Goal: Feedback & Contribution: Contribute content

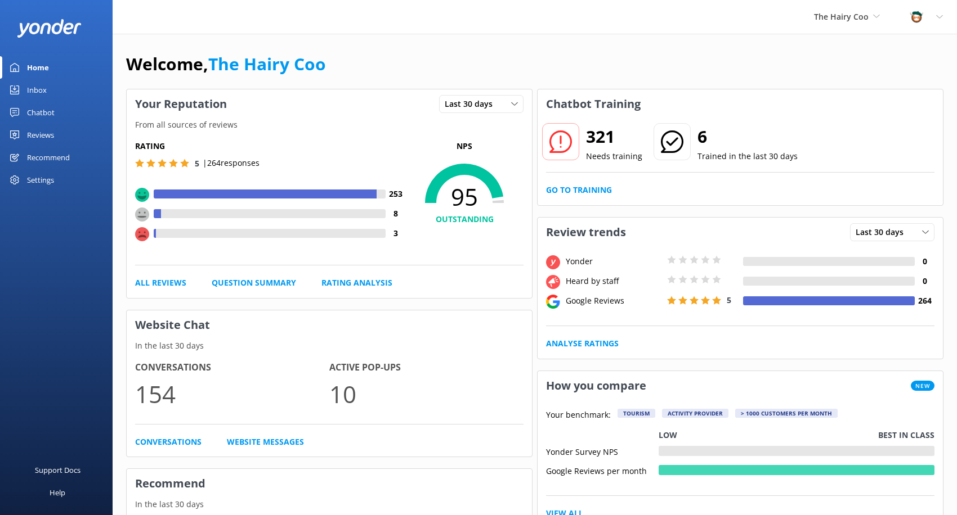
click at [35, 87] on div "Inbox" at bounding box center [37, 90] width 20 height 23
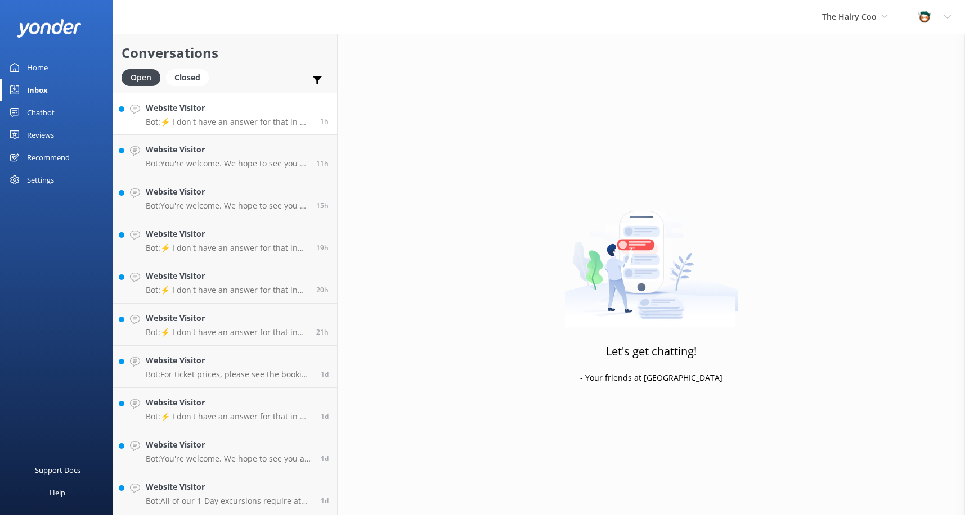
click at [240, 127] on p "Bot: ⚡ I don't have an answer for that in my knowledge base. Please try and rep…" at bounding box center [229, 122] width 166 height 10
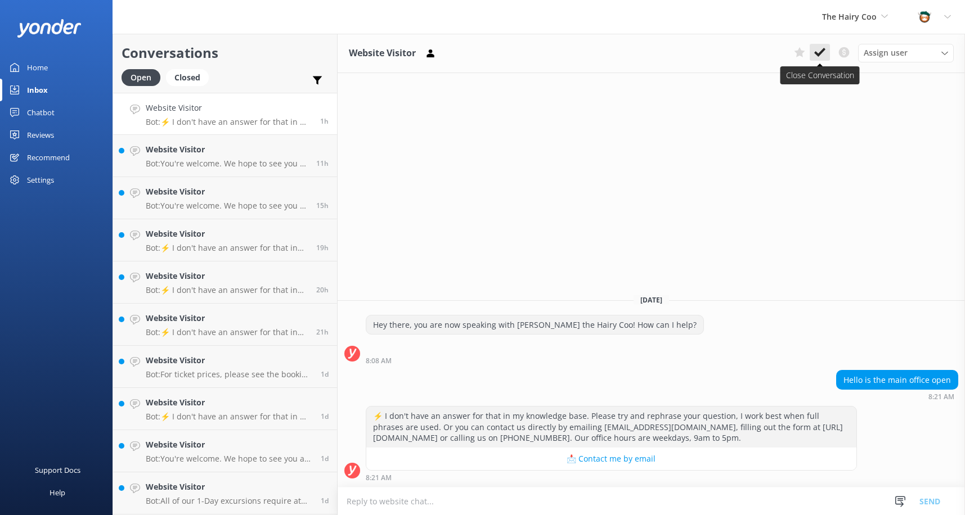
click at [821, 48] on icon at bounding box center [819, 52] width 11 height 11
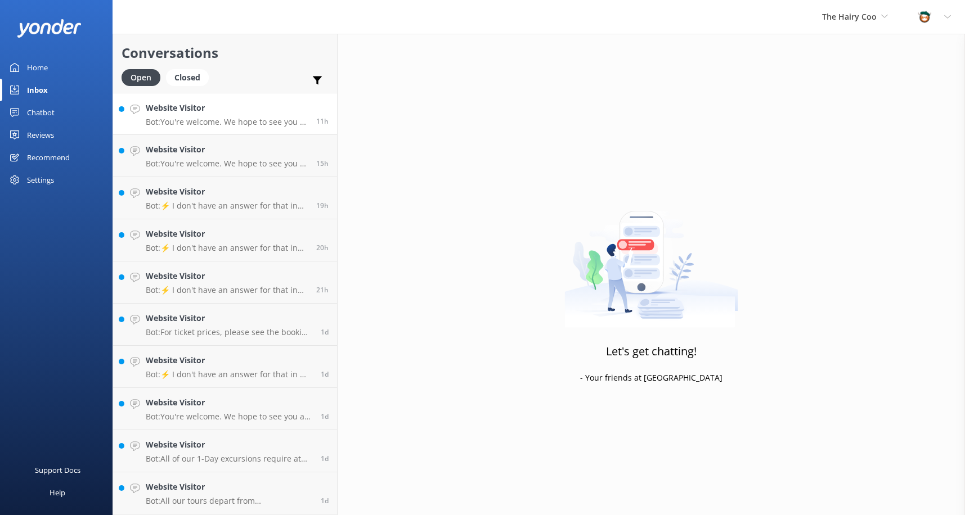
click at [243, 118] on p "Bot: You're welcome. We hope to see you at The Hairy Coo soon!" at bounding box center [227, 122] width 162 height 10
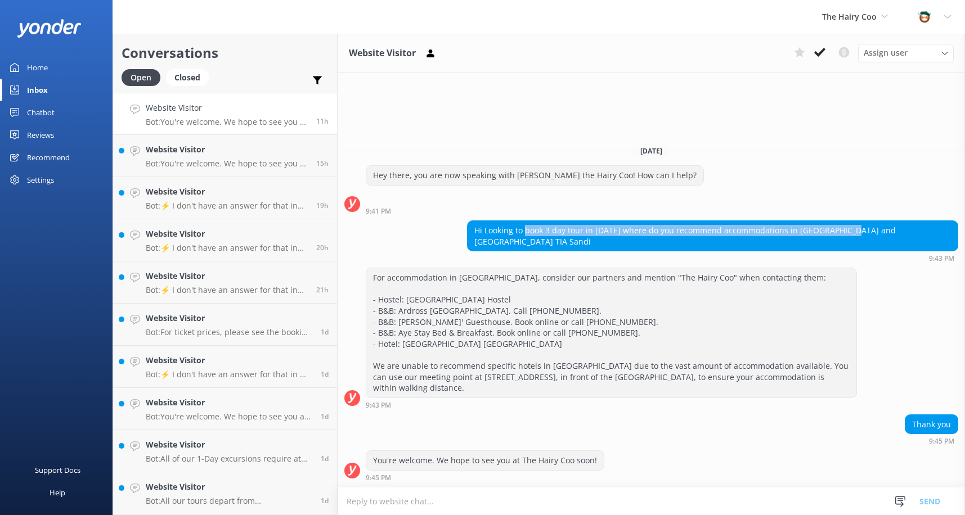
drag, startPoint x: 533, startPoint y: 240, endPoint x: 855, endPoint y: 237, distance: 321.3
click at [855, 237] on div "Hi Looking to book 3 day tour in [DATE] where do you recommend accommodations i…" at bounding box center [713, 236] width 490 height 30
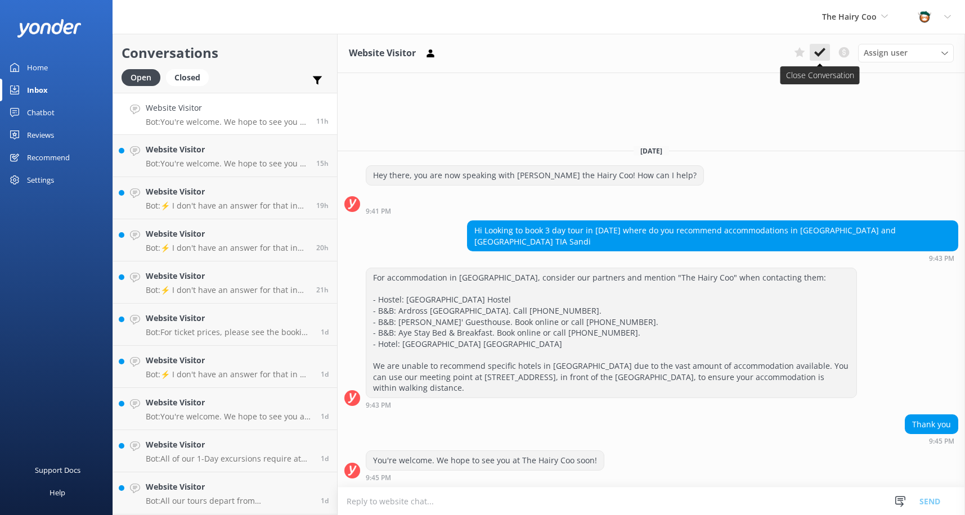
click at [817, 53] on use at bounding box center [819, 52] width 11 height 9
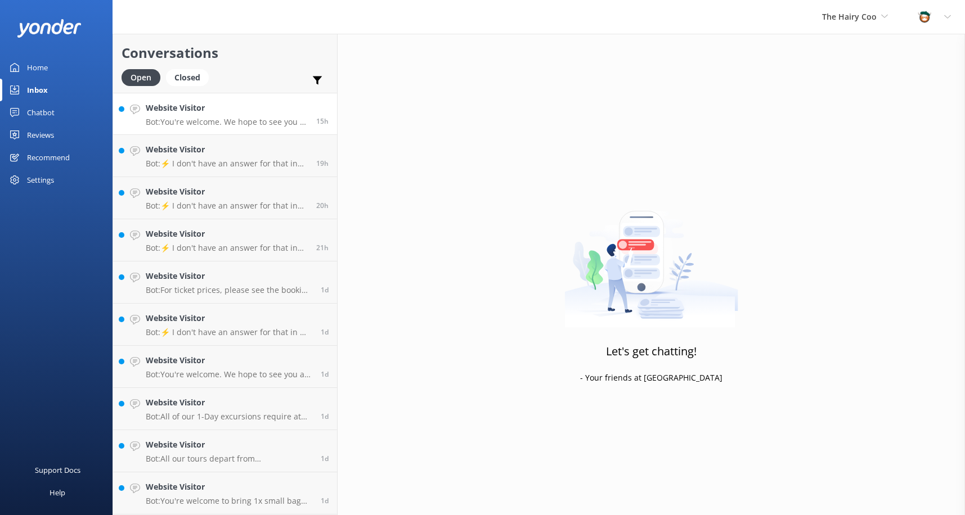
click at [231, 128] on link "Website Visitor Bot: You're welcome. We hope to see you at The Hairy Coo soon! …" at bounding box center [225, 114] width 224 height 42
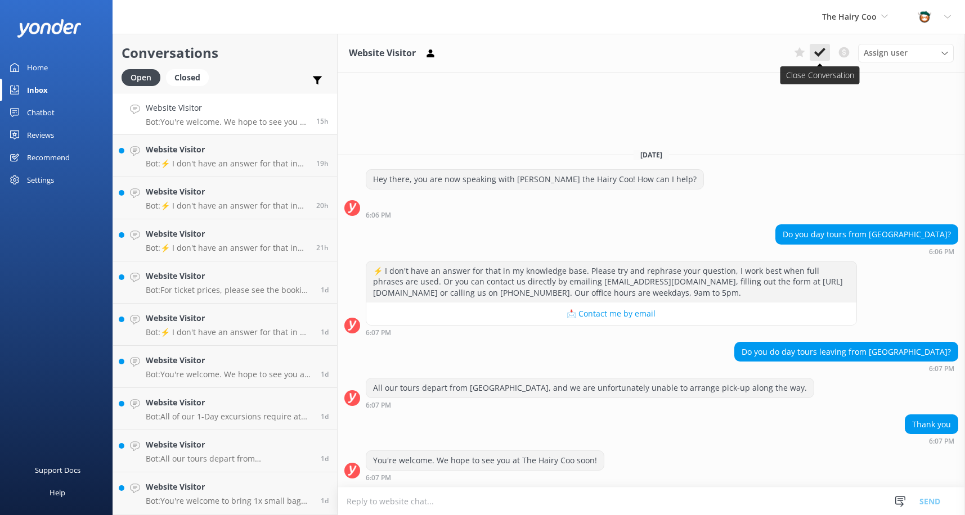
click at [819, 51] on icon at bounding box center [819, 52] width 11 height 11
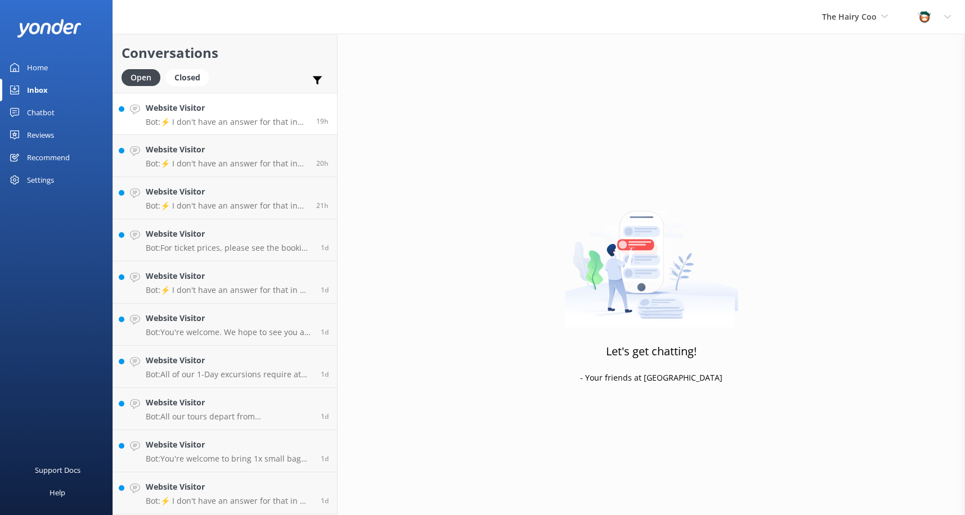
click at [223, 116] on div "Website Visitor Bot: ⚡ I don't have an answer for that in my knowledge base. Pl…" at bounding box center [227, 114] width 162 height 24
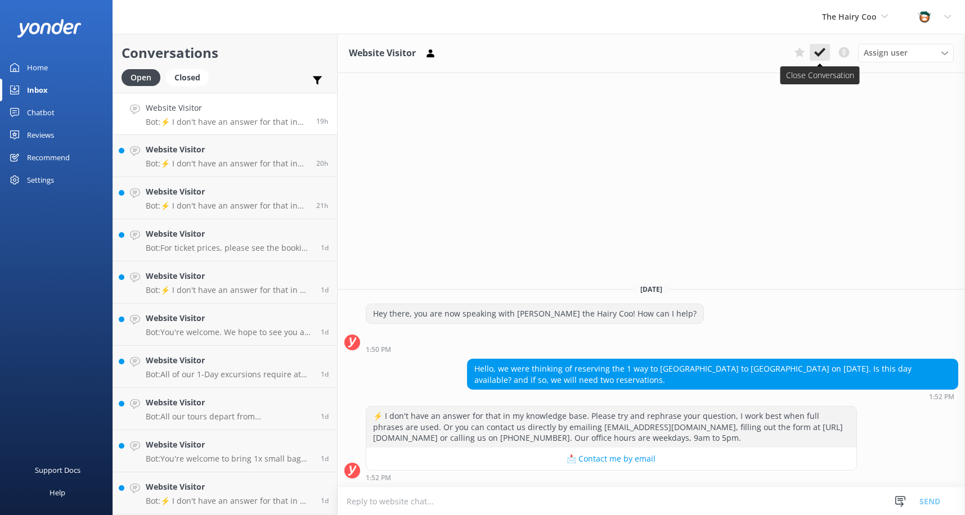
click at [822, 53] on use at bounding box center [819, 52] width 11 height 9
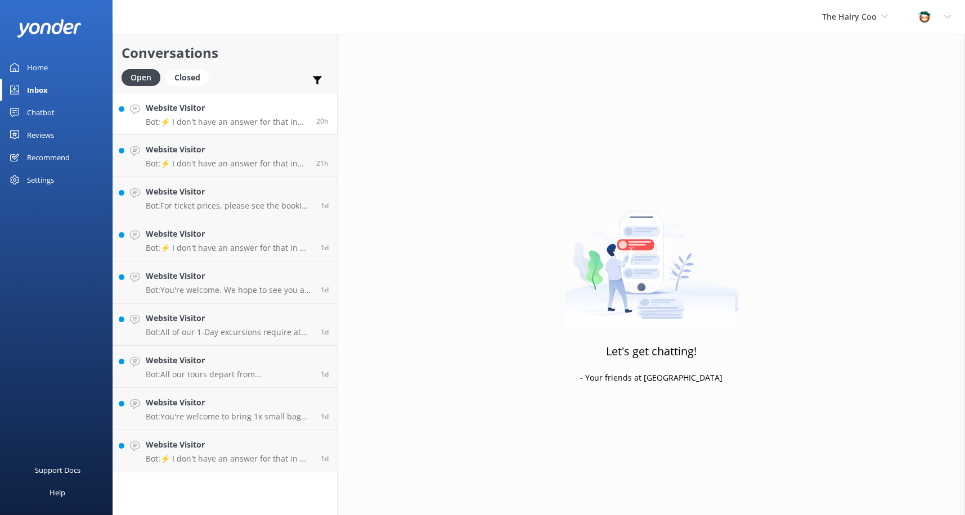
click at [189, 115] on div "Website Visitor Bot: ⚡ I don't have an answer for that in my knowledge base. Pl…" at bounding box center [227, 114] width 162 height 24
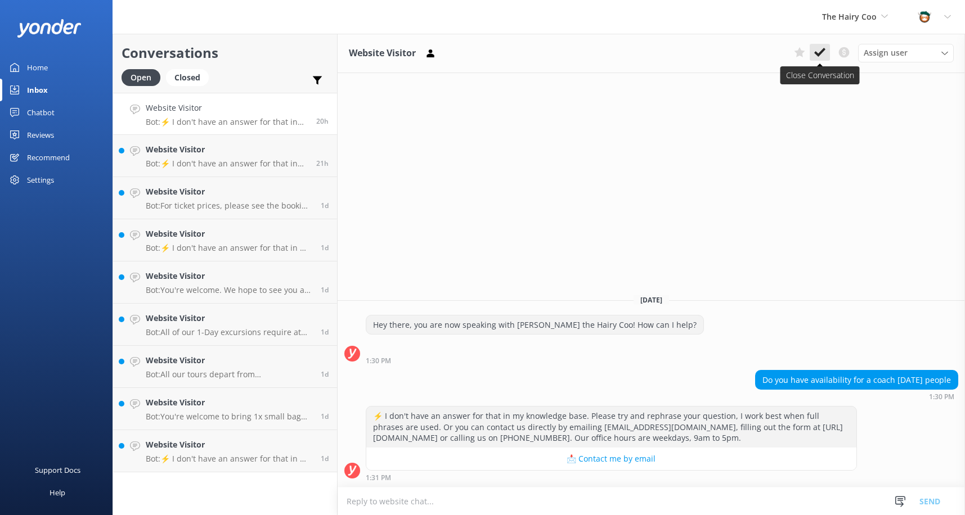
click at [822, 50] on icon at bounding box center [819, 52] width 11 height 11
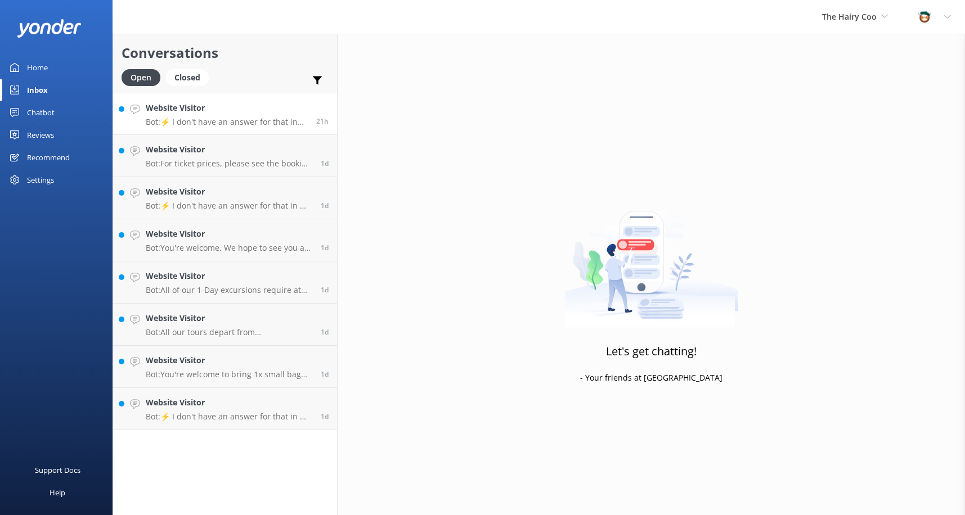
click at [231, 114] on h4 "Website Visitor" at bounding box center [227, 108] width 162 height 12
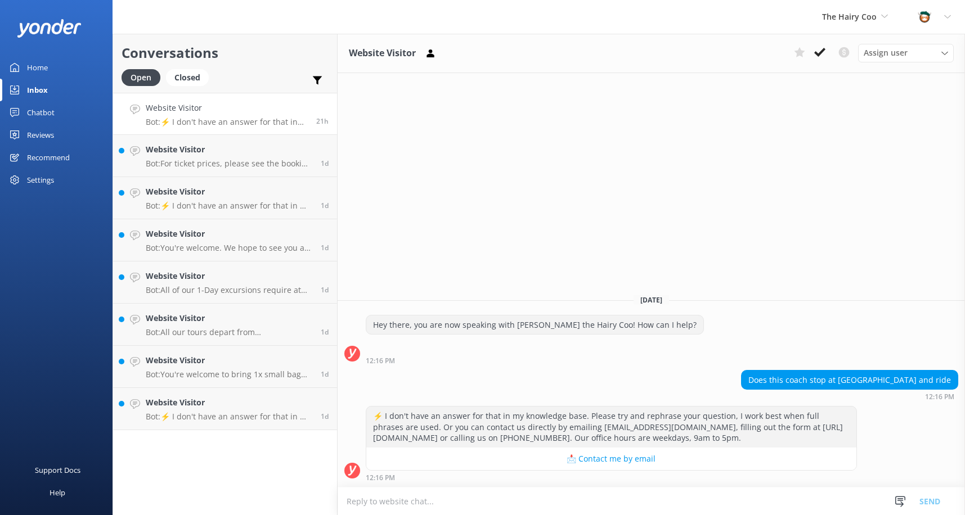
drag, startPoint x: 823, startPoint y: 52, endPoint x: 760, endPoint y: 118, distance: 91.5
click at [823, 52] on icon at bounding box center [819, 52] width 11 height 11
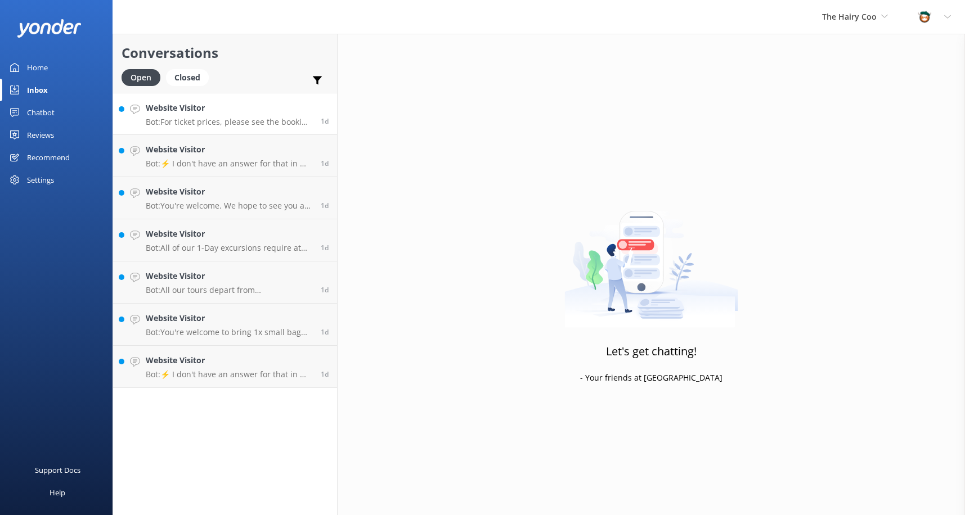
click at [246, 113] on h4 "Website Visitor" at bounding box center [229, 108] width 167 height 12
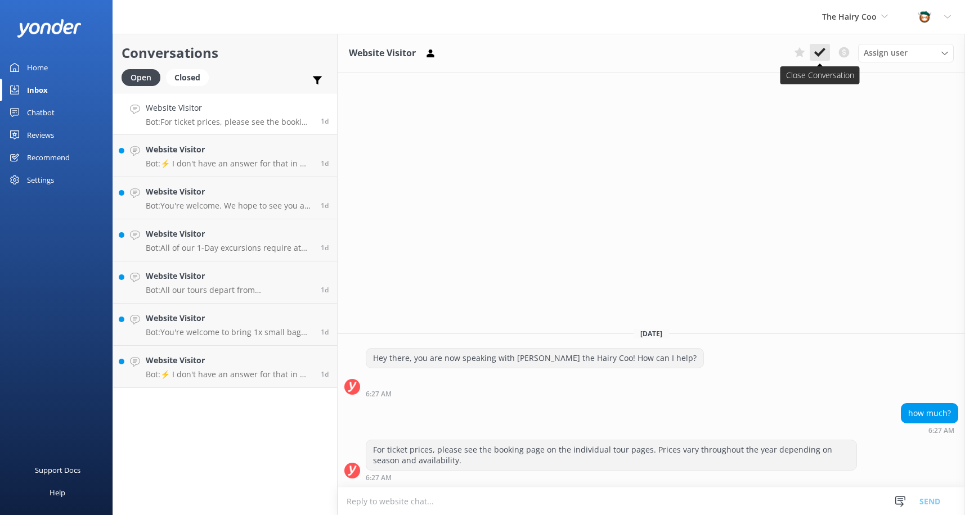
click at [815, 54] on icon at bounding box center [819, 52] width 11 height 11
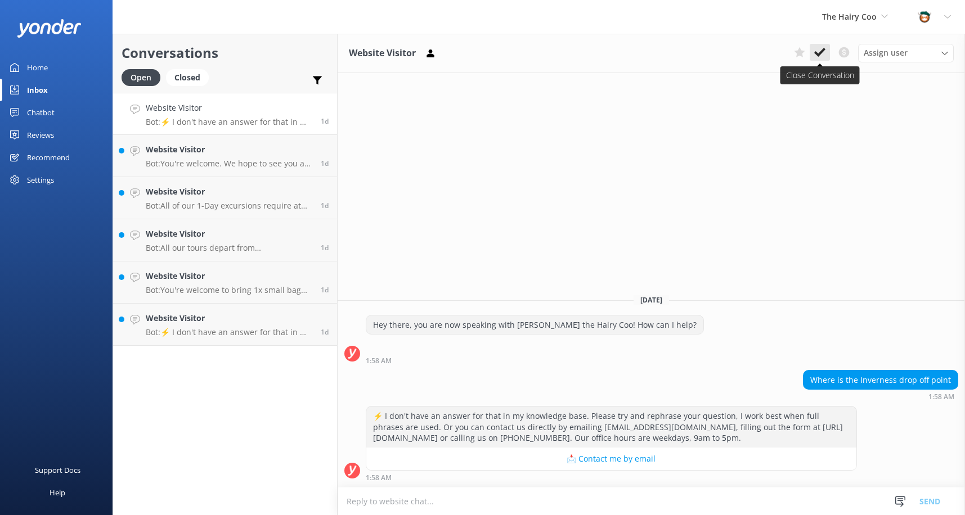
click at [822, 50] on use at bounding box center [819, 52] width 11 height 9
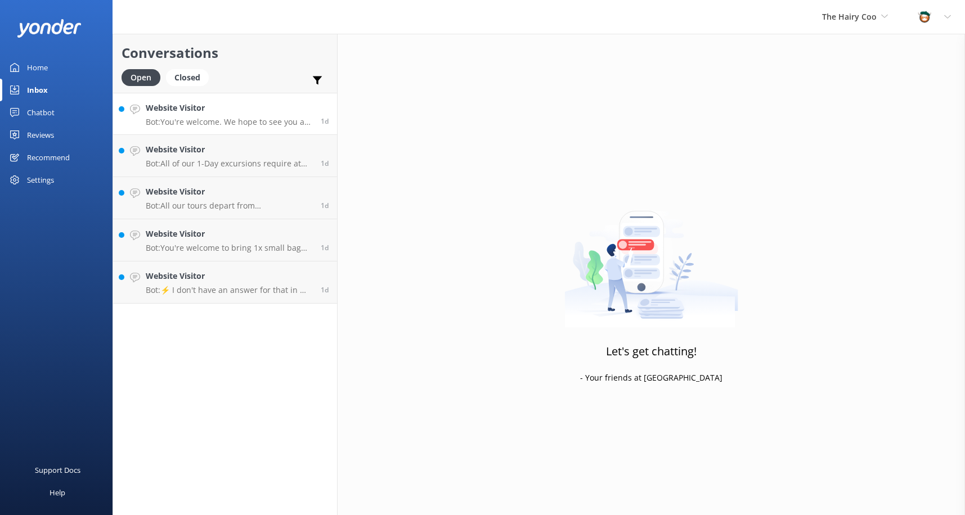
click at [247, 119] on p "Bot: You're welcome. We hope to see you at The Hairy Coo soon!" at bounding box center [229, 122] width 167 height 10
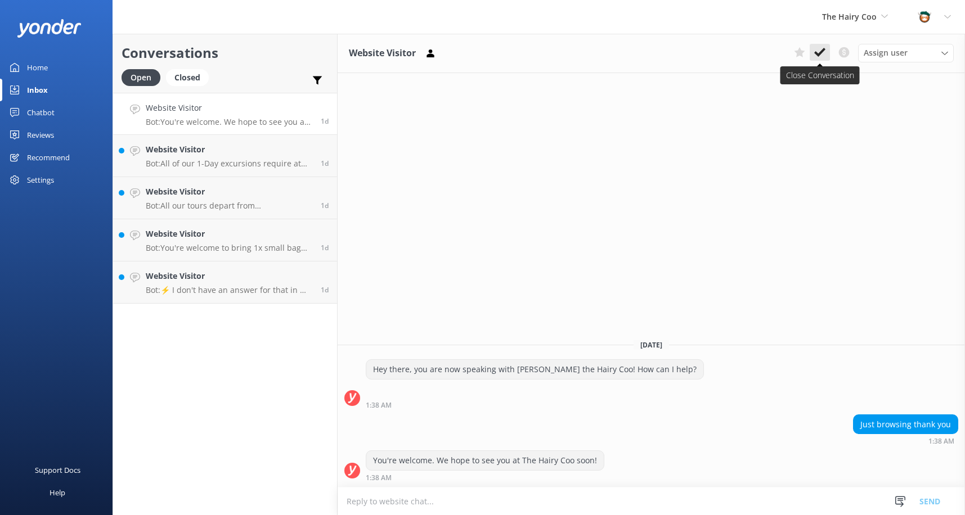
click at [819, 53] on use at bounding box center [819, 52] width 11 height 9
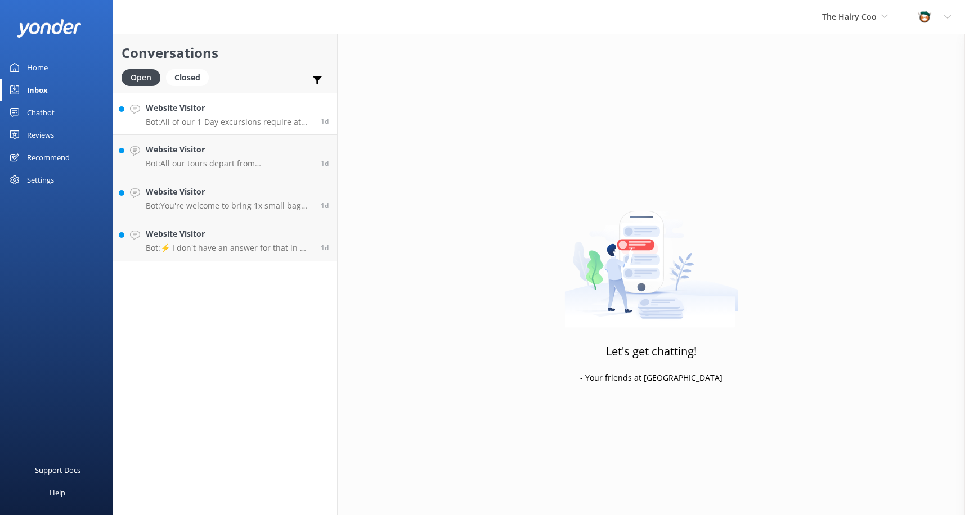
click at [228, 114] on h4 "Website Visitor" at bounding box center [229, 108] width 167 height 12
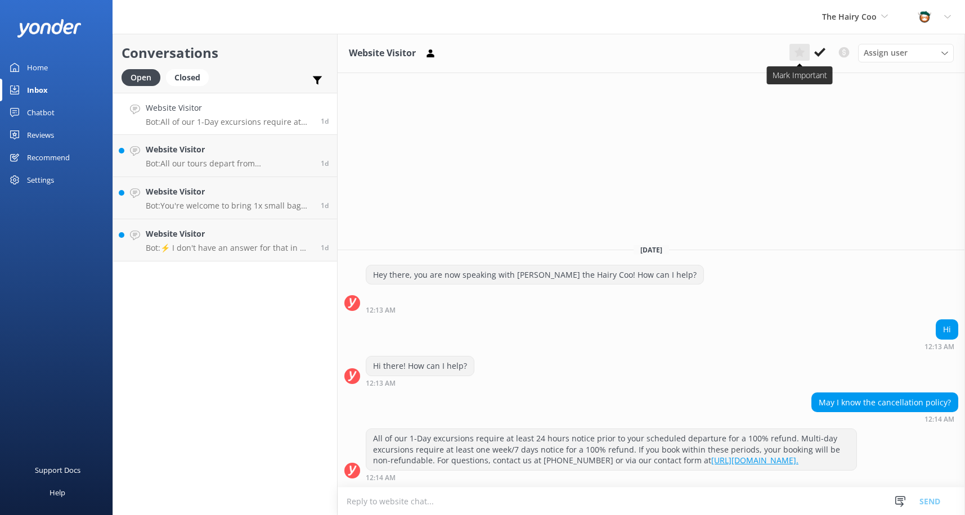
click at [798, 52] on use at bounding box center [799, 52] width 11 height 10
click at [230, 142] on link "Website Visitor Bot: All our tours depart from [GEOGRAPHIC_DATA], and we are un…" at bounding box center [225, 156] width 224 height 42
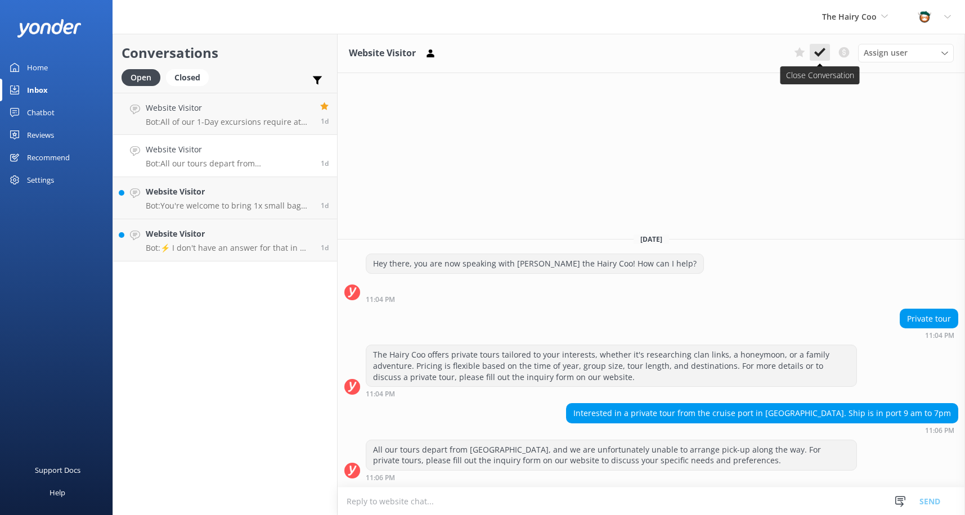
click at [819, 53] on use at bounding box center [819, 52] width 11 height 9
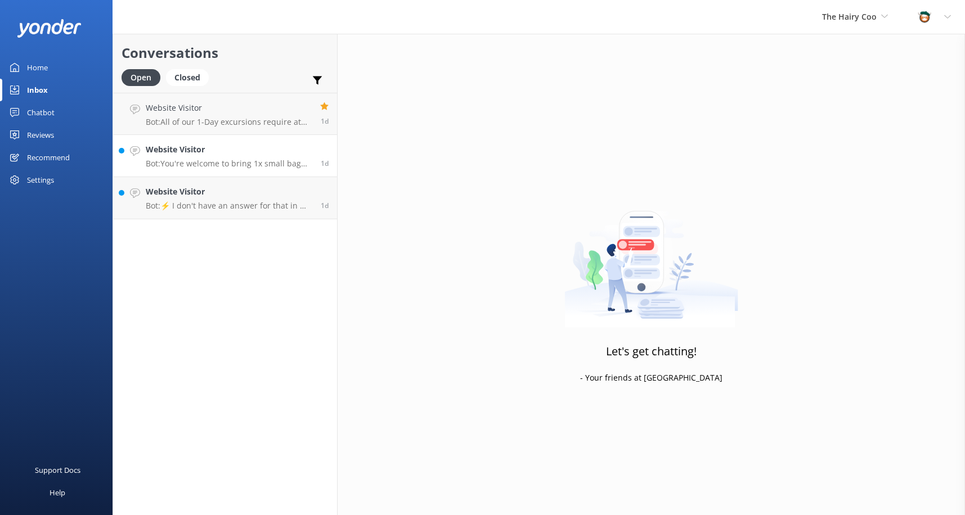
click at [244, 168] on p "Bot: You're welcome to bring 1x small bag and 1x medium suitcase weighing a max…" at bounding box center [229, 164] width 167 height 10
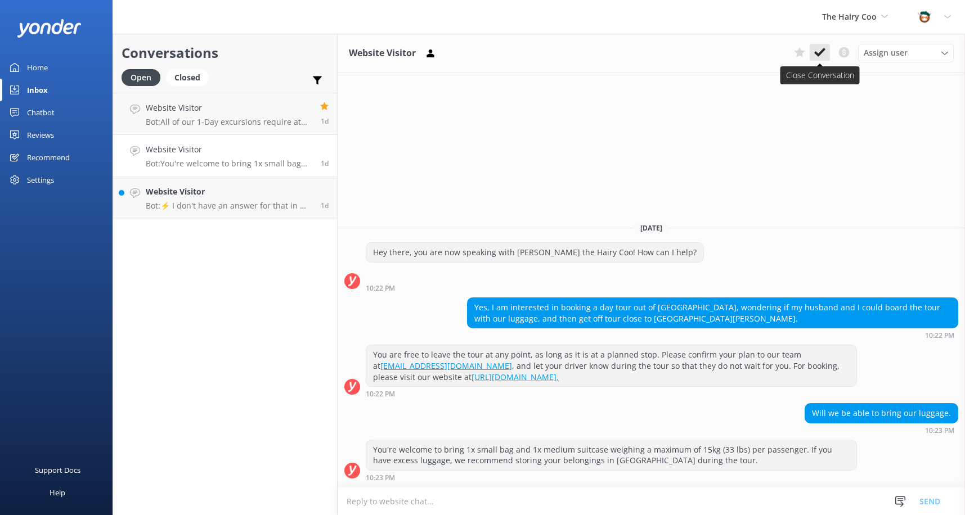
click at [822, 53] on use at bounding box center [819, 52] width 11 height 9
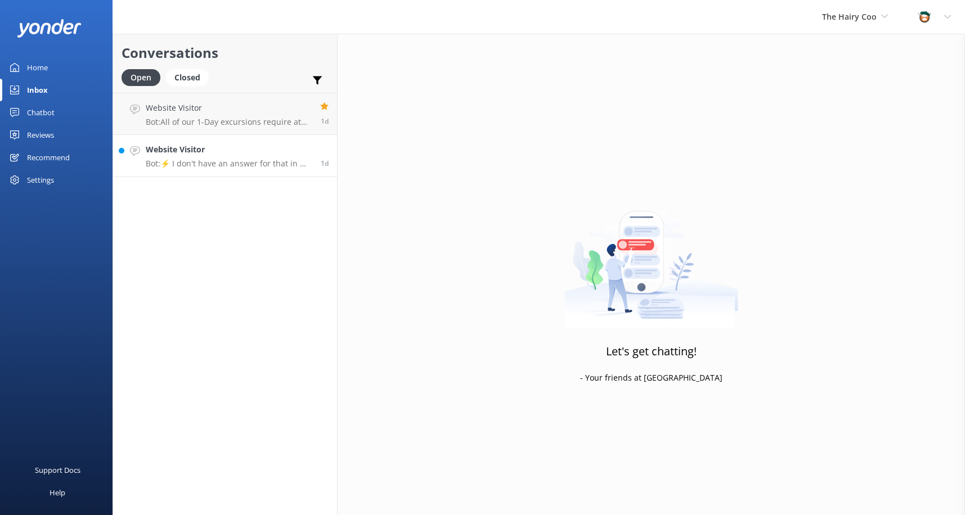
click at [199, 165] on p "Bot: ⚡ I don't have an answer for that in my knowledge base. Please try and rep…" at bounding box center [229, 164] width 167 height 10
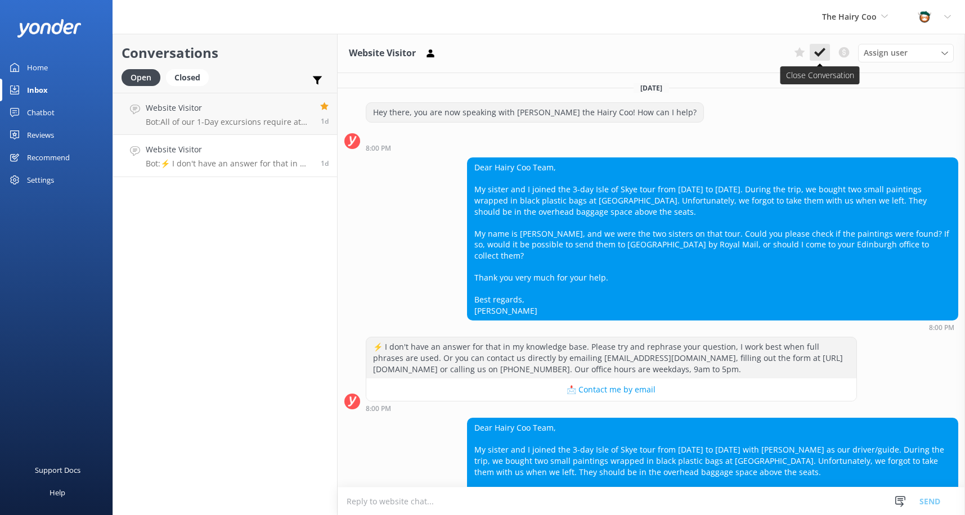
click at [819, 52] on icon at bounding box center [819, 52] width 11 height 11
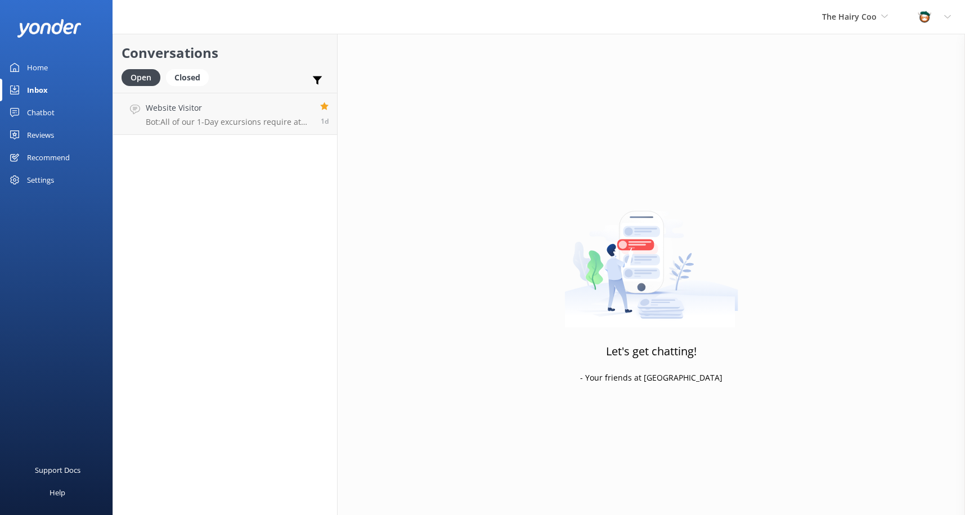
click at [43, 110] on div "Chatbot" at bounding box center [41, 112] width 28 height 23
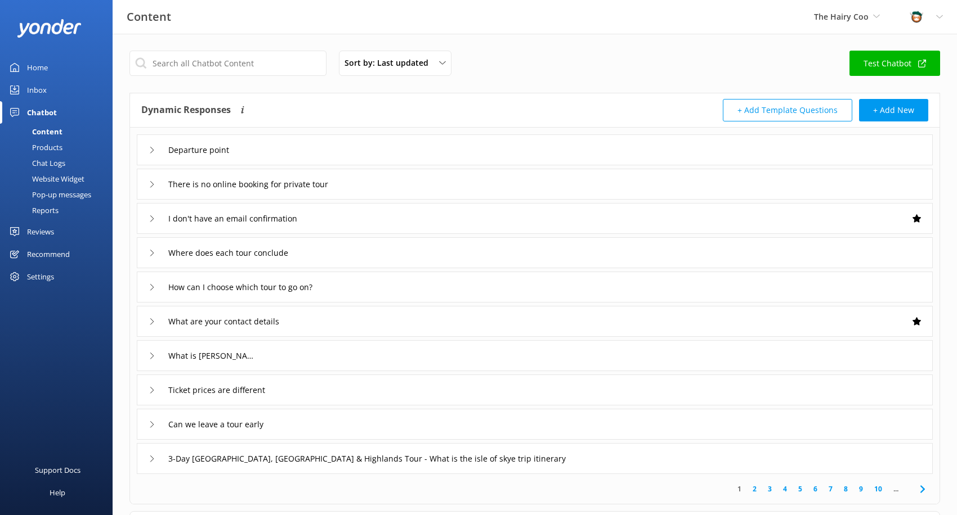
click at [44, 88] on div "Inbox" at bounding box center [37, 90] width 20 height 23
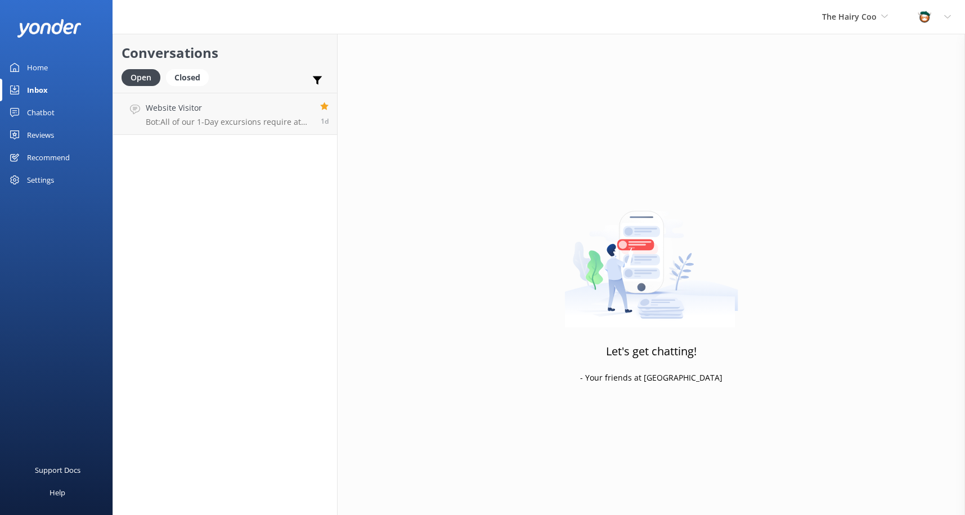
click at [185, 119] on p "Bot: All of our 1-Day excursions require at least 24 hours notice prior to your…" at bounding box center [229, 122] width 166 height 10
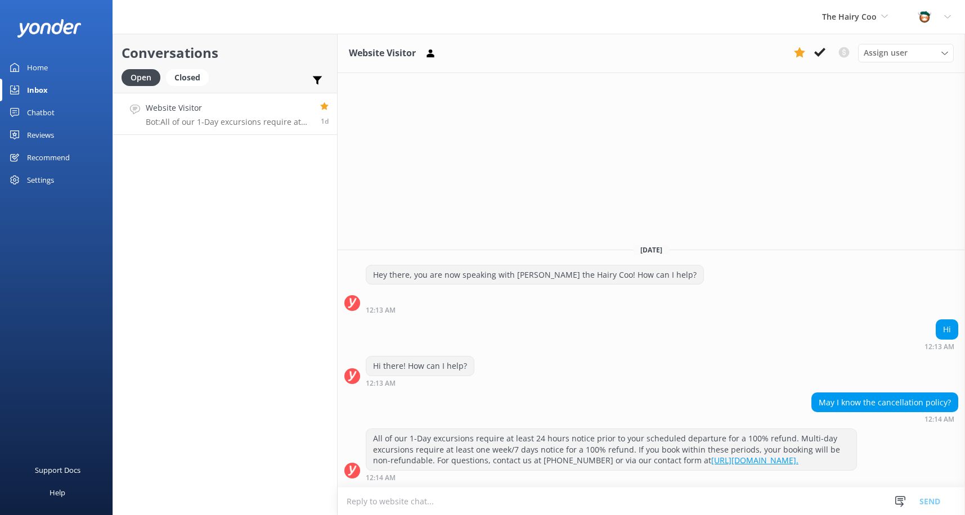
click at [47, 112] on div "Chatbot" at bounding box center [41, 112] width 28 height 23
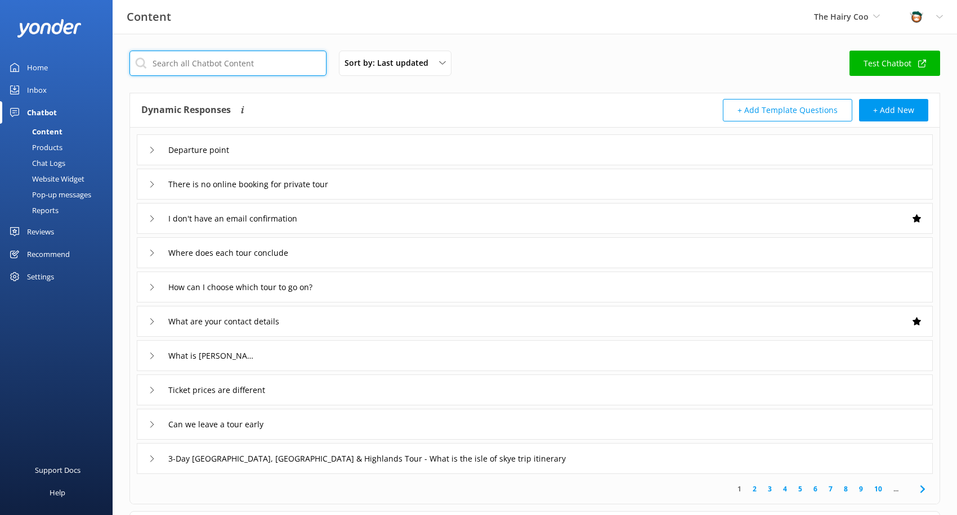
click at [223, 70] on input "text" at bounding box center [227, 63] width 197 height 25
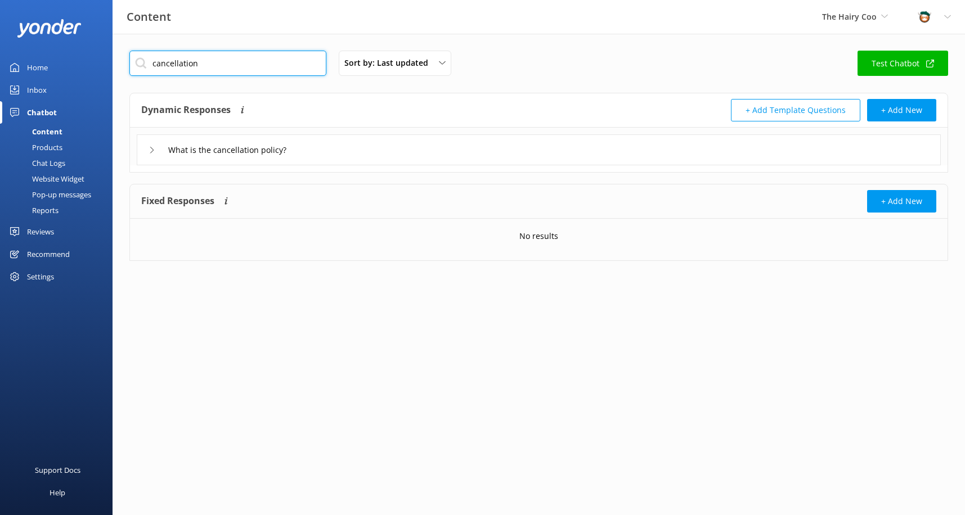
type input "cancellation"
click at [147, 152] on div "What is the cancellation policy?" at bounding box center [539, 149] width 804 height 31
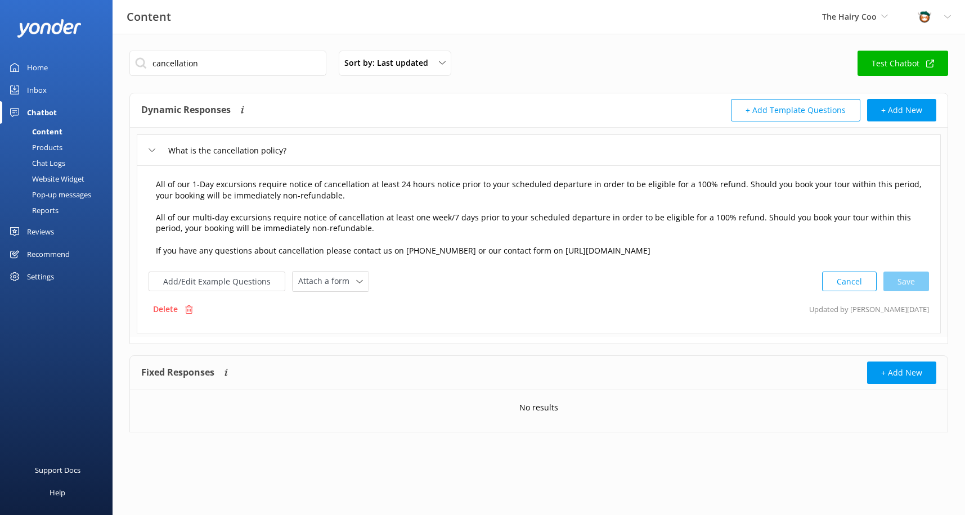
click at [299, 203] on textarea "All of our 1-Day excursions require notice of cancellation at least 24 hours no…" at bounding box center [539, 218] width 778 height 91
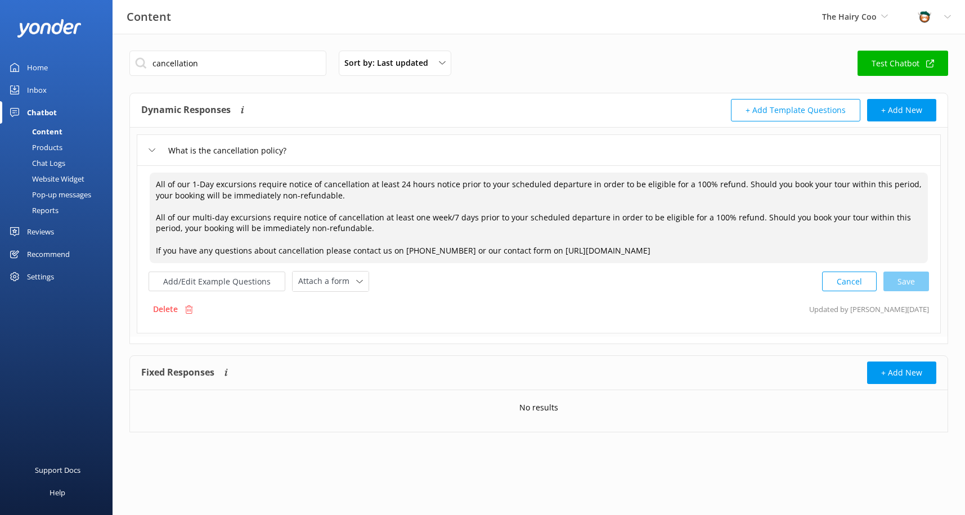
click at [411, 225] on textarea "All of our 1-Day excursions require notice of cancellation at least 24 hours no…" at bounding box center [539, 218] width 778 height 91
click at [156, 218] on textarea "All of our 1-Day excursions require notice of cancellation at least 24 hours no…" at bounding box center [539, 218] width 778 height 91
click at [232, 215] on textarea "All of our 1-Day excursions require notice of cancellation at least 24 hours no…" at bounding box center [539, 218] width 778 height 91
drag, startPoint x: 486, startPoint y: 239, endPoint x: 479, endPoint y: 239, distance: 6.8
click at [486, 239] on textarea "All of our 1-Day excursions require notice of cancellation at least 24 hours no…" at bounding box center [539, 218] width 778 height 91
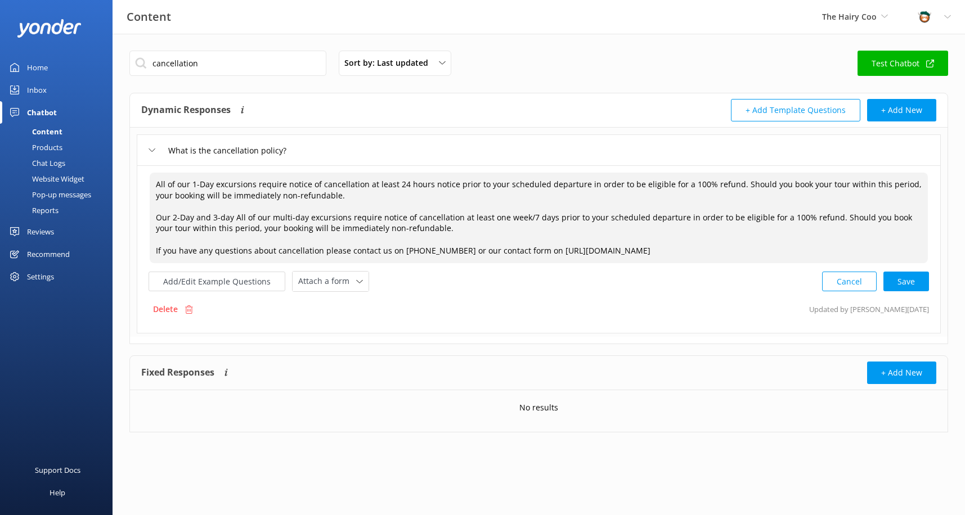
click at [156, 220] on textarea "All of our 1-Day excursions require notice of cancellation at least 24 hours no…" at bounding box center [539, 218] width 778 height 91
click at [235, 216] on textarea "All of our 1-Day excursions require notice of cancellation at least 24 hours no…" at bounding box center [539, 218] width 778 height 91
paste textarea "Our 3-day excursions require notice of cancellation at least one 3 days/72 hour…"
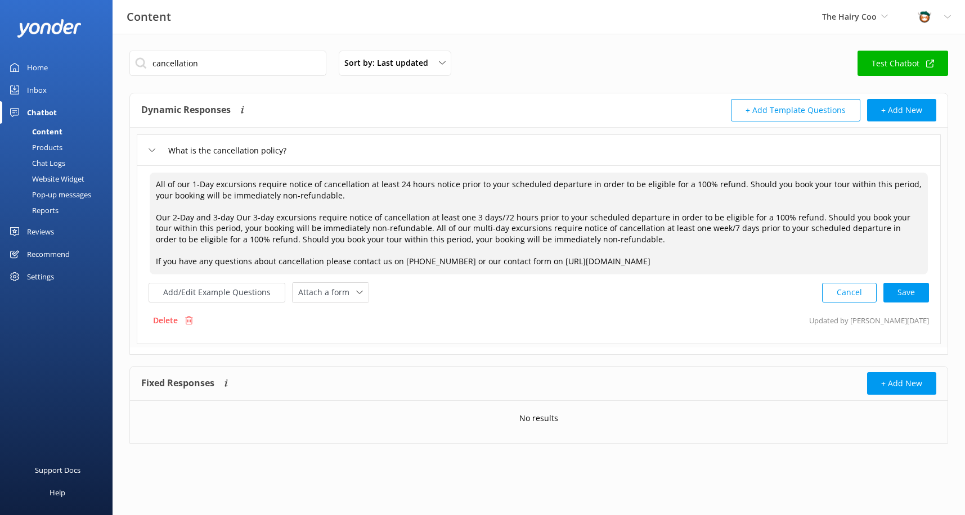
drag, startPoint x: 236, startPoint y: 216, endPoint x: 312, endPoint y: 216, distance: 76.5
click at [312, 216] on textarea "All of our 1-Day excursions require notice of cancellation at least 24 hours no…" at bounding box center [539, 224] width 778 height 102
click at [312, 218] on textarea "All of our 1-Day excursions require notice of cancellation at least 24 hours no…" at bounding box center [539, 224] width 778 height 102
click at [259, 216] on textarea "All of our 1-Day excursions require notice of cancellation at least 24 hours no…" at bounding box center [539, 224] width 778 height 102
click at [245, 214] on textarea "All of our 1-Day excursions require notice of cancellation at least 24 hours no…" at bounding box center [539, 224] width 778 height 102
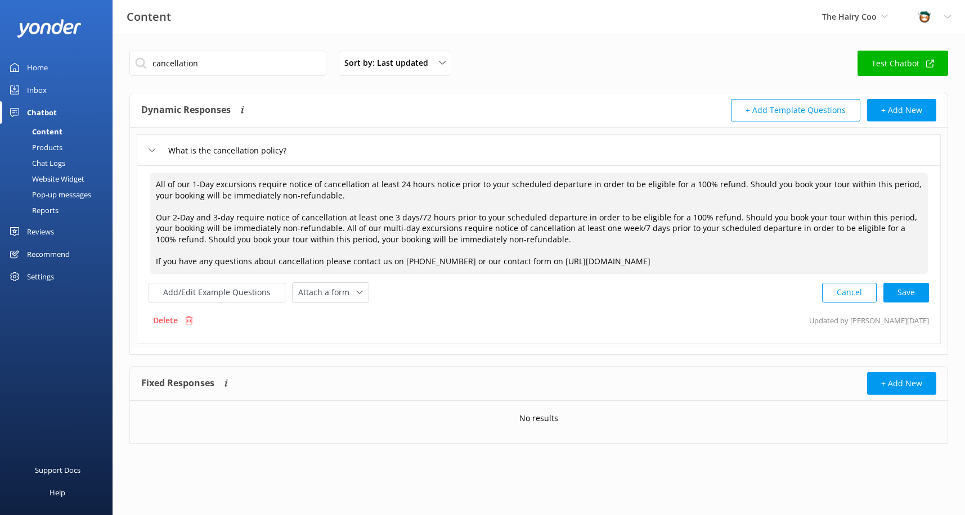
click at [245, 214] on textarea "All of our 1-Day excursions require notice of cancellation at least 24 hours no…" at bounding box center [539, 224] width 778 height 102
drag, startPoint x: 162, startPoint y: 217, endPoint x: 154, endPoint y: 217, distance: 7.9
click at [154, 217] on textarea "All of our 1-Day excursions require notice of cancellation at least 24 hours no…" at bounding box center [539, 224] width 778 height 102
click at [266, 217] on textarea "All of our 1-Day excursions require notice of cancellation at least 24 hours no…" at bounding box center [539, 224] width 778 height 102
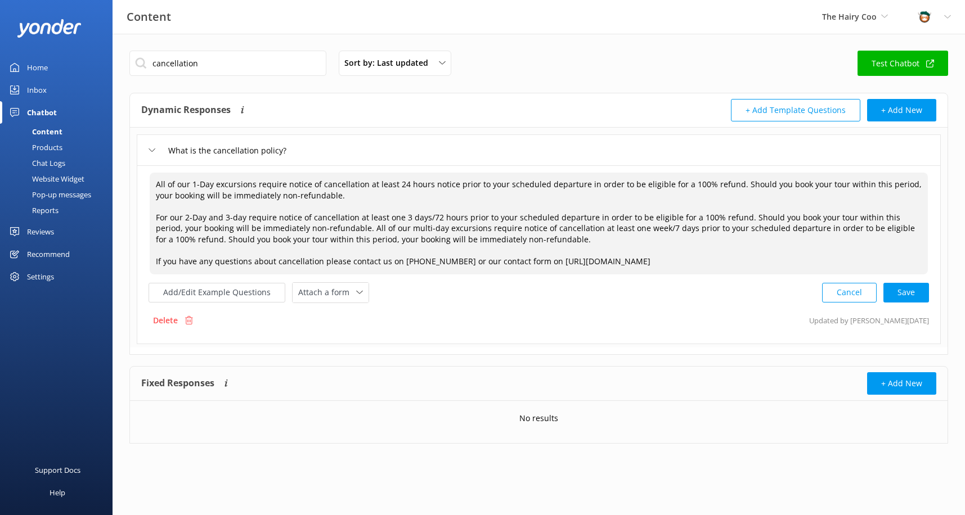
click at [306, 216] on textarea "All of our 1-Day excursions require notice of cancellation at least 24 hours no…" at bounding box center [539, 224] width 778 height 102
drag, startPoint x: 385, startPoint y: 216, endPoint x: 365, endPoint y: 218, distance: 20.5
click at [365, 218] on textarea "All of our 1-Day excursions require notice of cancellation at least 24 hours no…" at bounding box center [539, 224] width 778 height 102
click at [558, 214] on textarea "All of our 1-Day excursions require notice of cancellation at least 24 hours no…" at bounding box center [539, 224] width 778 height 102
click at [700, 230] on textarea "All of our 1-Day excursions require notice of cancellation at least 24 hours no…" at bounding box center [539, 224] width 778 height 102
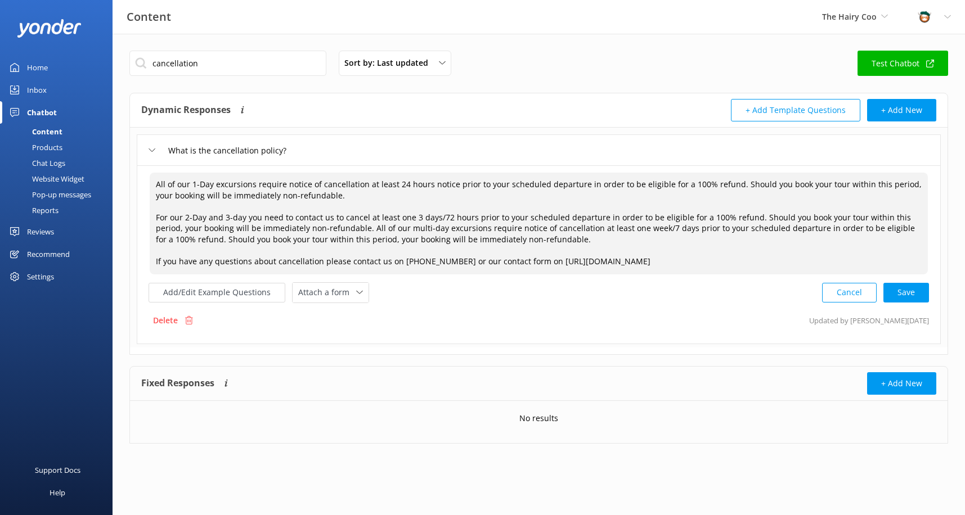
drag, startPoint x: 749, startPoint y: 216, endPoint x: 338, endPoint y: 231, distance: 411.0
click at [338, 231] on textarea "All of our 1-Day excursions require notice of cancellation at least 24 hours no…" at bounding box center [539, 224] width 778 height 102
click at [750, 216] on textarea "All of our 1-Day excursions require notice of cancellation at least 24 hours no…" at bounding box center [539, 224] width 778 height 102
click at [753, 216] on textarea "All of our 1-Day excursions require notice of cancellation at least 24 hours no…" at bounding box center [539, 224] width 778 height 102
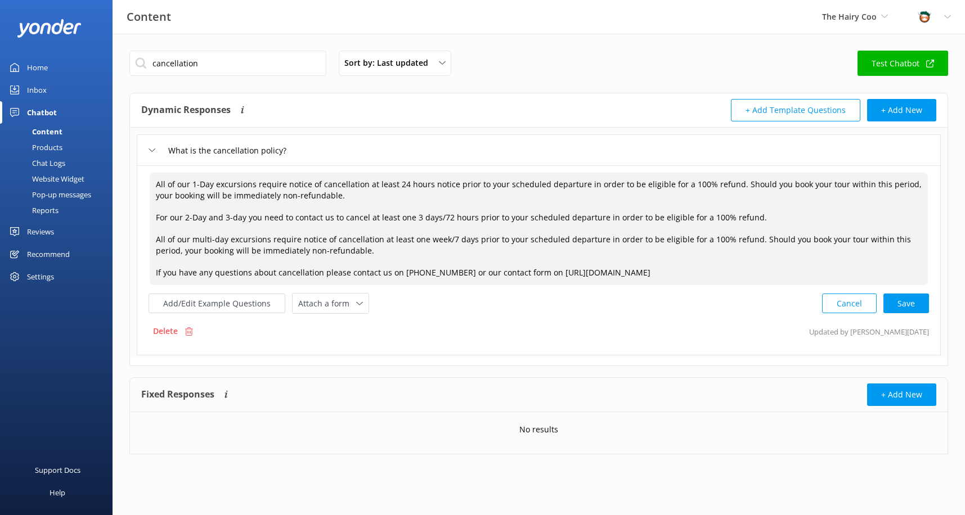
click at [266, 241] on textarea "All of our 1-Day excursions require notice of cancellation at least 24 hours no…" at bounding box center [539, 229] width 778 height 113
click at [408, 241] on textarea "All of our 1-Day excursions require notice of cancellation at least 24 hours no…" at bounding box center [539, 229] width 778 height 113
click at [683, 239] on textarea "All of our 1-Day excursions require notice of cancellation at least 24 hours no…" at bounding box center [539, 229] width 778 height 113
click at [276, 254] on textarea "All of our 1-Day excursions require notice of cancellation at least 24 hours no…" at bounding box center [539, 229] width 778 height 113
click at [315, 270] on textarea "All of our 1-Day excursions require notice of cancellation at least 24 hours no…" at bounding box center [539, 229] width 778 height 113
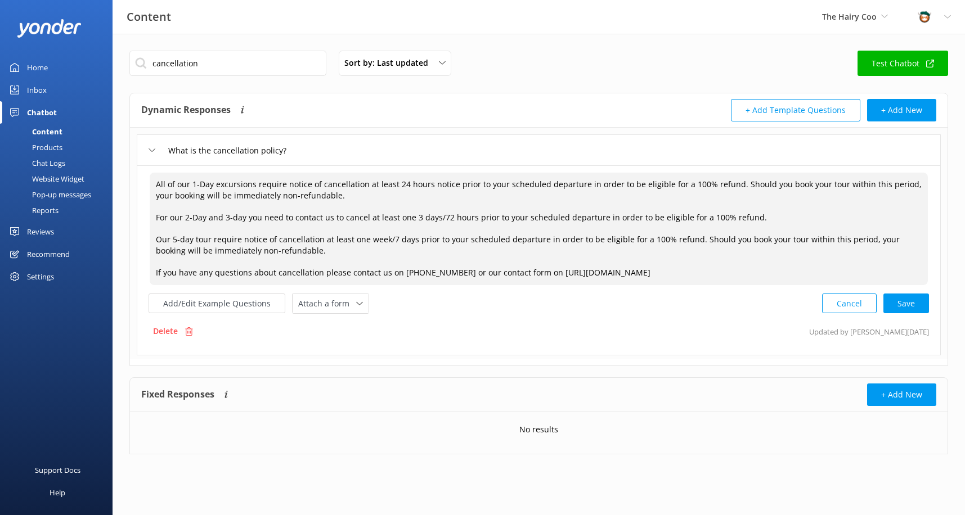
drag, startPoint x: 318, startPoint y: 252, endPoint x: 141, endPoint y: 177, distance: 192.2
click at [141, 177] on div "All of our 1-Day excursions require notice of cancellation at least 24 hours no…" at bounding box center [539, 260] width 804 height 190
click at [913, 304] on div "Cancel Save" at bounding box center [875, 303] width 107 height 21
type textarea "All of our 1-Day excursions require notice of cancellation at least 24 hours no…"
click at [358, 234] on textarea "All of our 1-Day excursions require notice of cancellation at least 24 hours no…" at bounding box center [538, 228] width 779 height 113
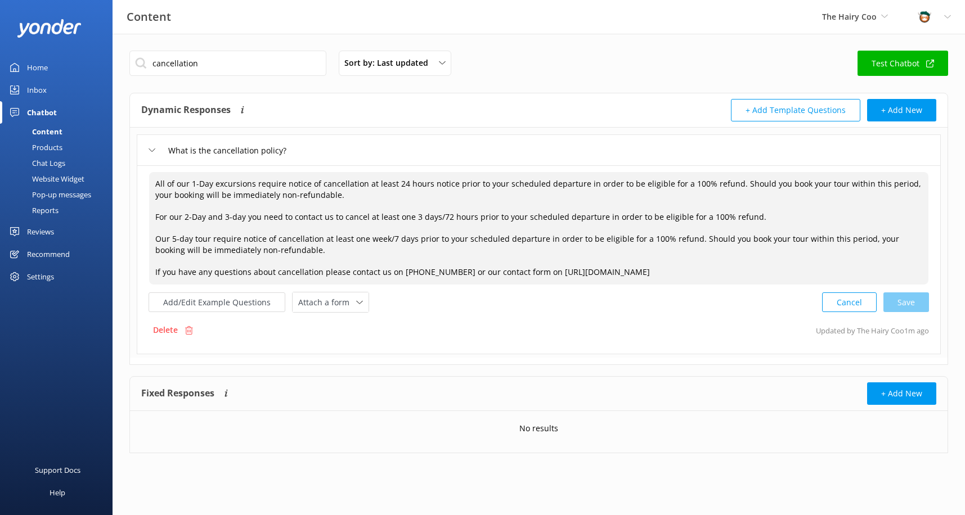
drag, startPoint x: 38, startPoint y: 66, endPoint x: 91, endPoint y: 64, distance: 52.9
click at [38, 66] on div "Home" at bounding box center [37, 67] width 21 height 23
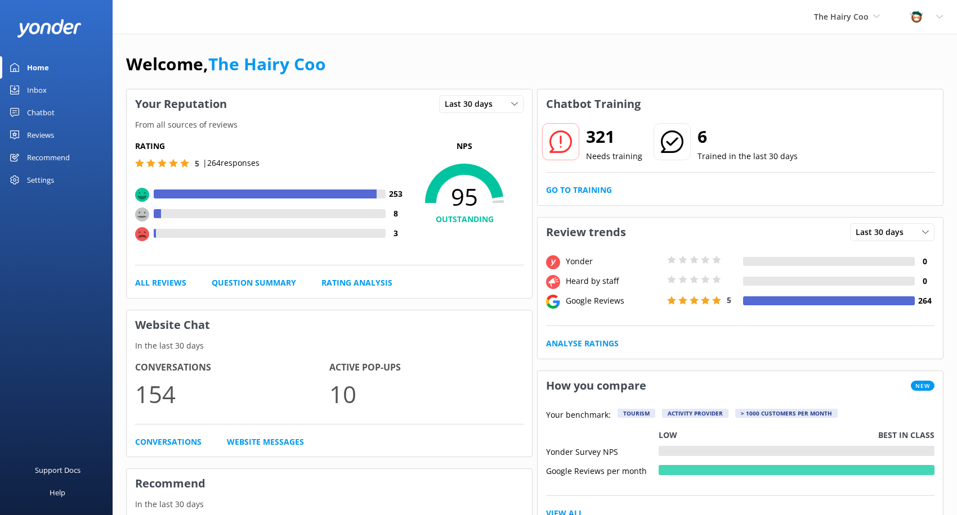
click at [39, 111] on div "Chatbot" at bounding box center [41, 112] width 28 height 23
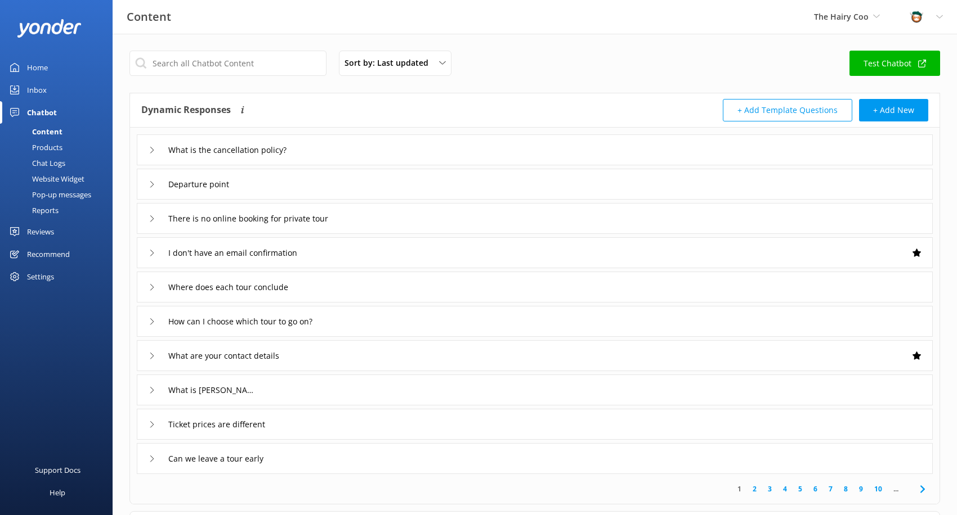
click at [39, 147] on div "Products" at bounding box center [35, 148] width 56 height 16
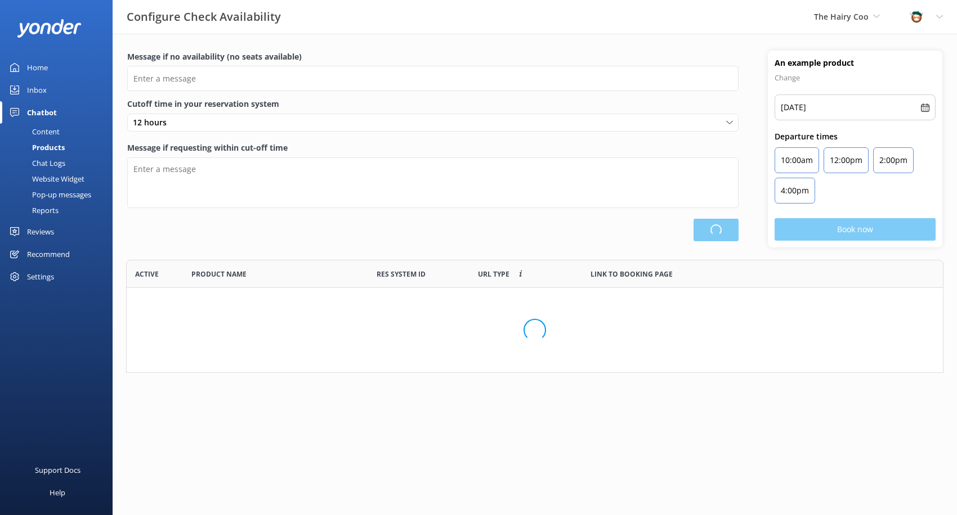
scroll to position [105, 809]
type input "There are no seats/tours available on this day, please check an alternative day…"
type textarea "Our online booking system closes {hours} prior to departure. Please contact us …"
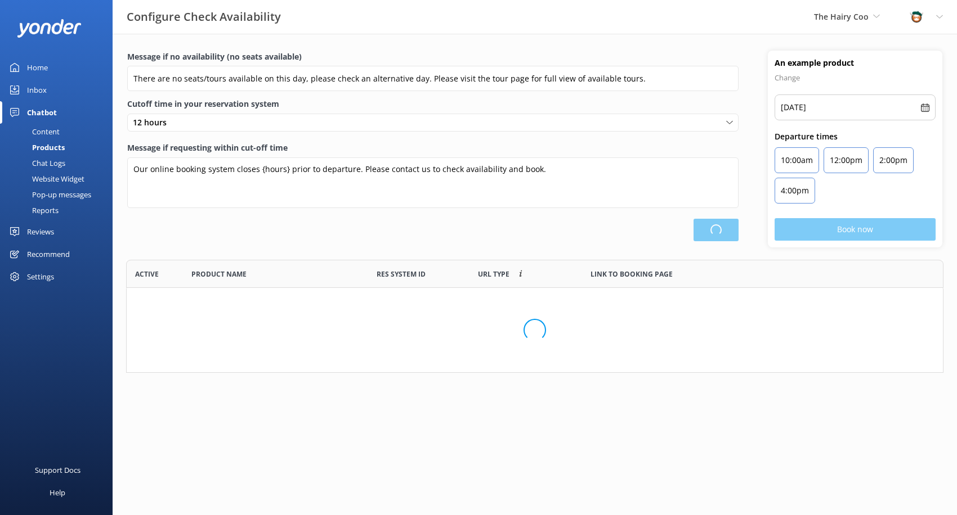
scroll to position [330, 807]
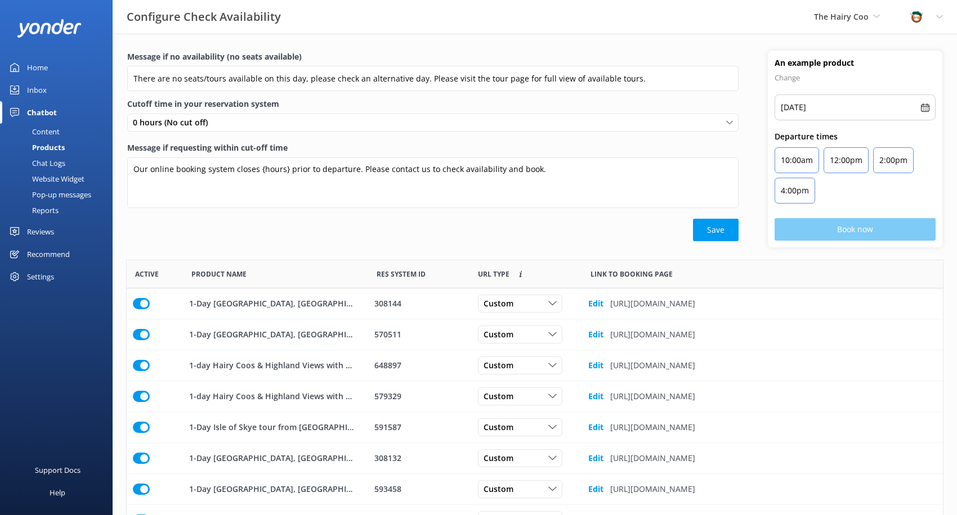
click at [30, 230] on div "Reviews" at bounding box center [40, 232] width 27 height 23
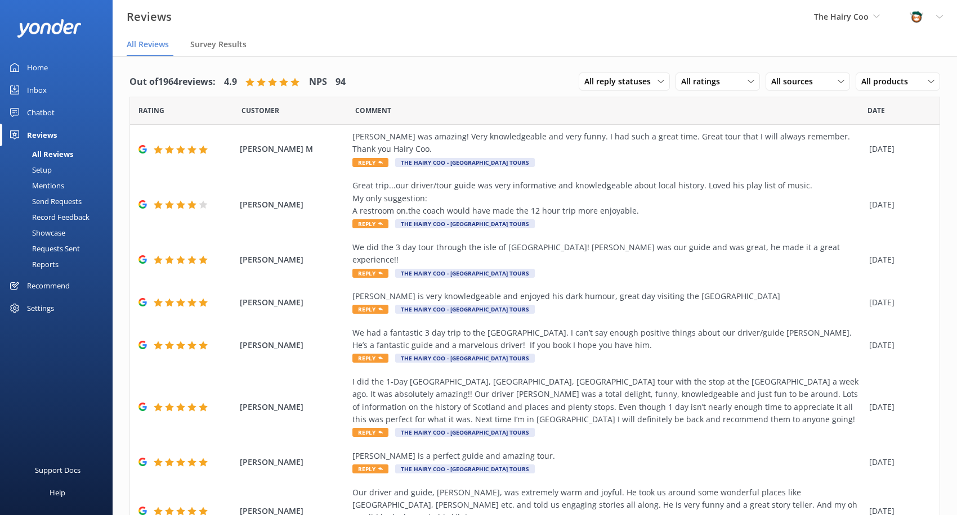
click at [41, 285] on div "Recommend" at bounding box center [48, 286] width 43 height 23
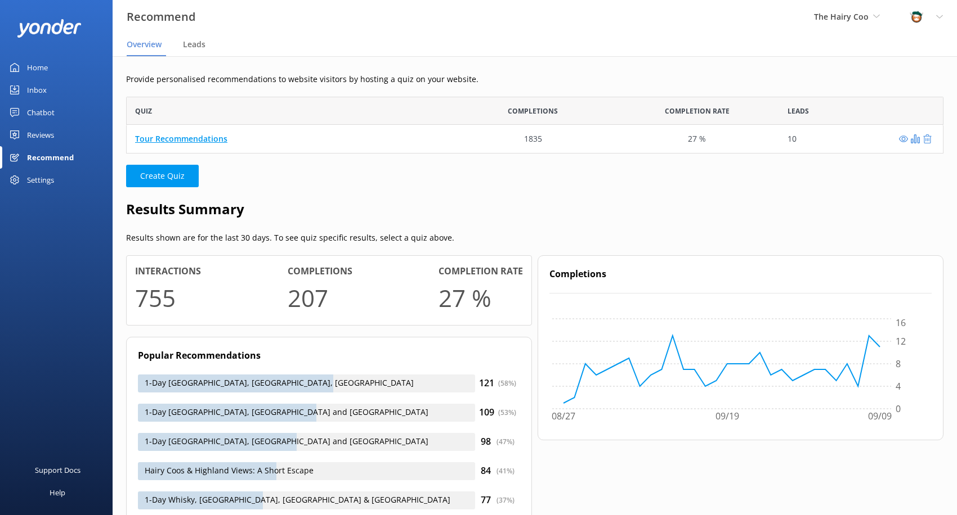
click at [201, 134] on link "Tour Recommendations" at bounding box center [181, 138] width 92 height 11
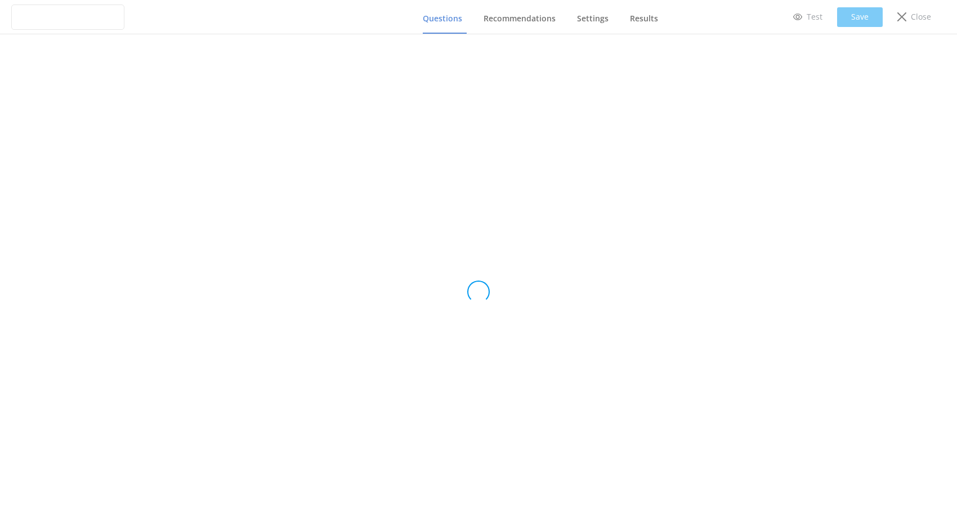
type input "Tour Recommendations"
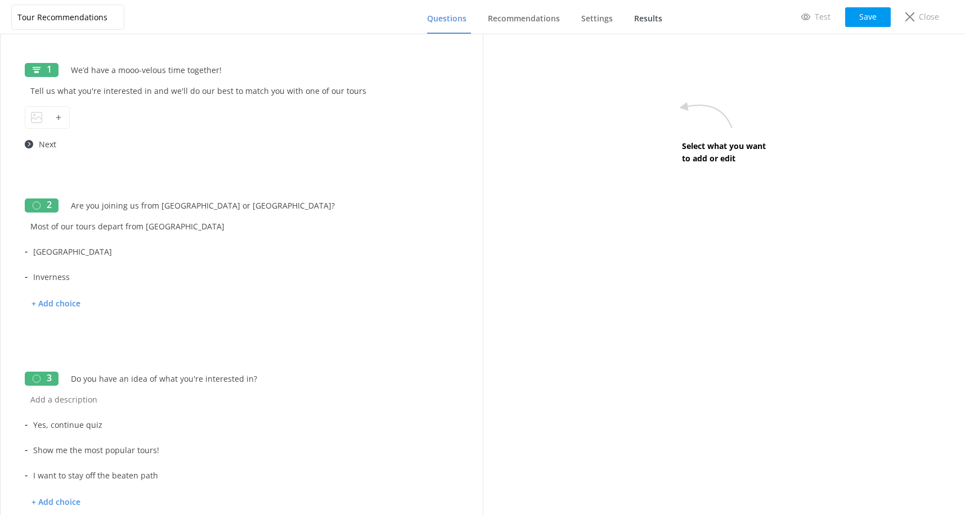
click at [653, 22] on span "Results" at bounding box center [648, 18] width 28 height 11
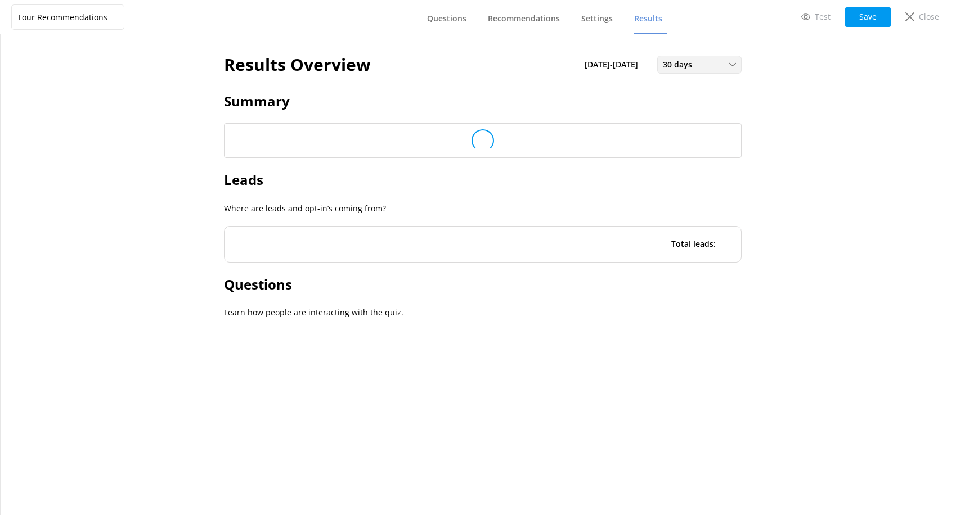
click at [689, 65] on span "30 days" at bounding box center [681, 65] width 36 height 12
click at [671, 157] on div "Last 180 days" at bounding box center [685, 155] width 44 height 11
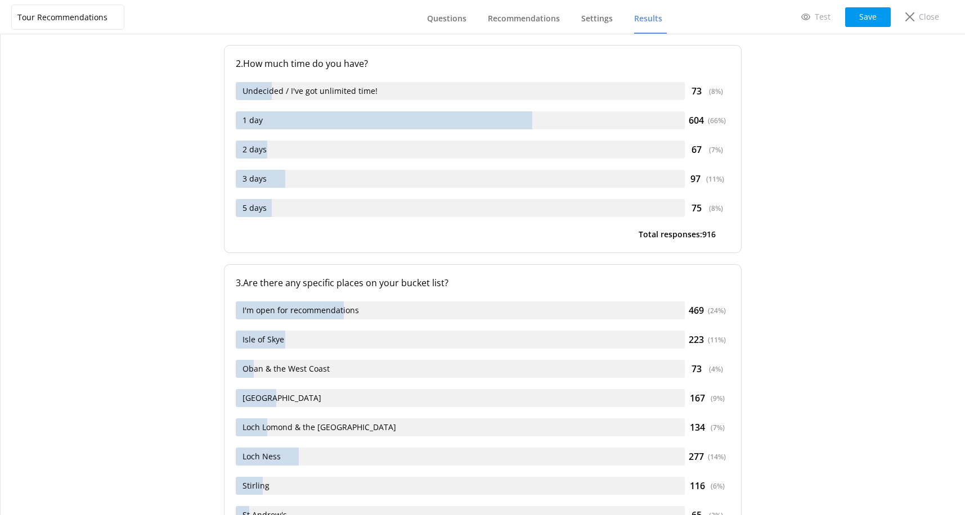
scroll to position [733, 0]
